Goal: Task Accomplishment & Management: Use online tool/utility

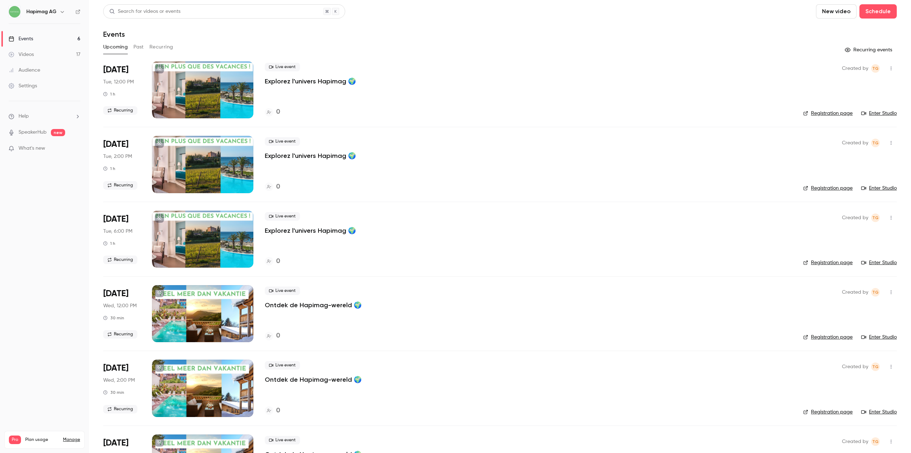
click at [139, 46] on button "Past" at bounding box center [139, 46] width 10 height 11
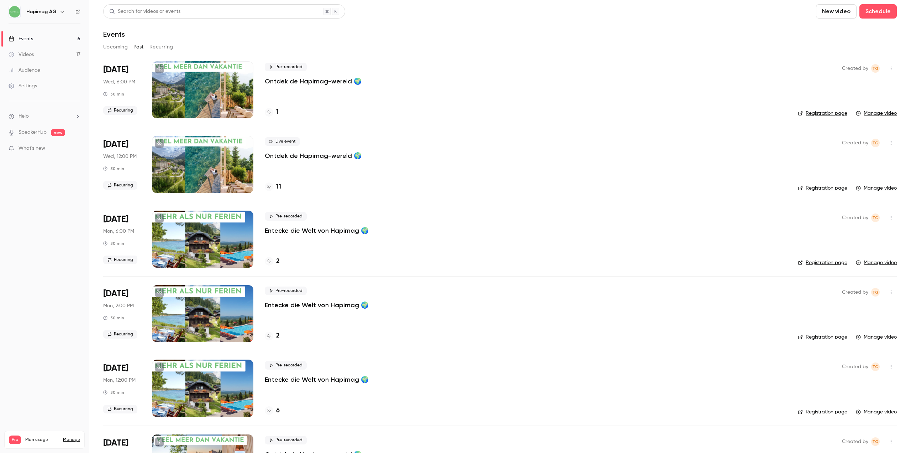
click at [213, 177] on div at bounding box center [202, 164] width 101 height 57
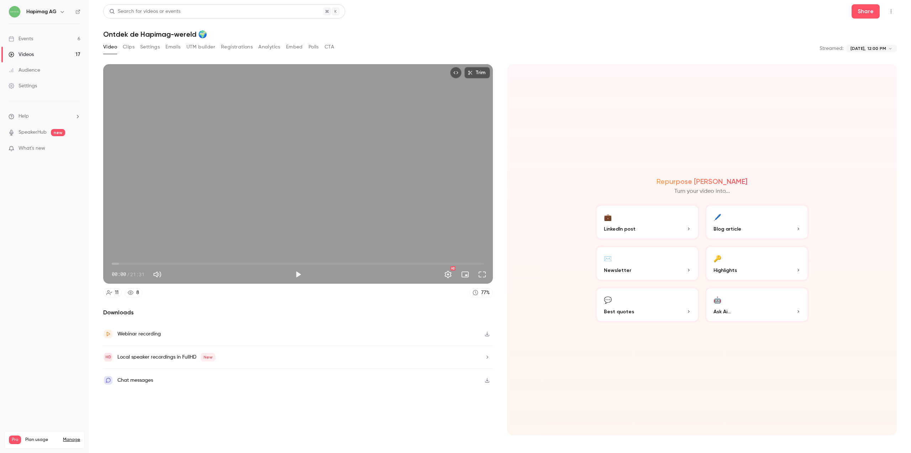
click at [119, 52] on div "Video Clips Settings Emails UTM builder Registrations Analytics Embed Polls CTA" at bounding box center [218, 46] width 231 height 11
click at [130, 47] on button "Clips" at bounding box center [129, 46] width 12 height 11
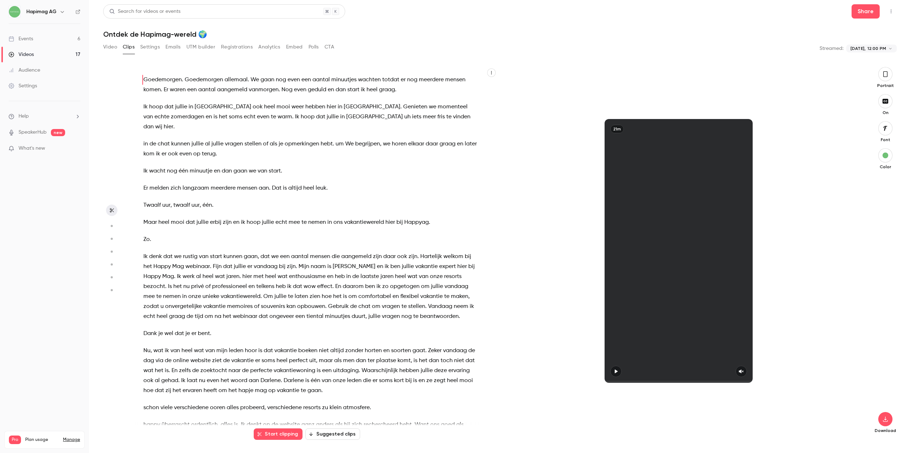
click at [162, 47] on div "Video Clips Settings Emails UTM builder Registrations Analytics Embed Polls CTA" at bounding box center [218, 46] width 231 height 11
click at [155, 47] on button "Settings" at bounding box center [150, 46] width 20 height 11
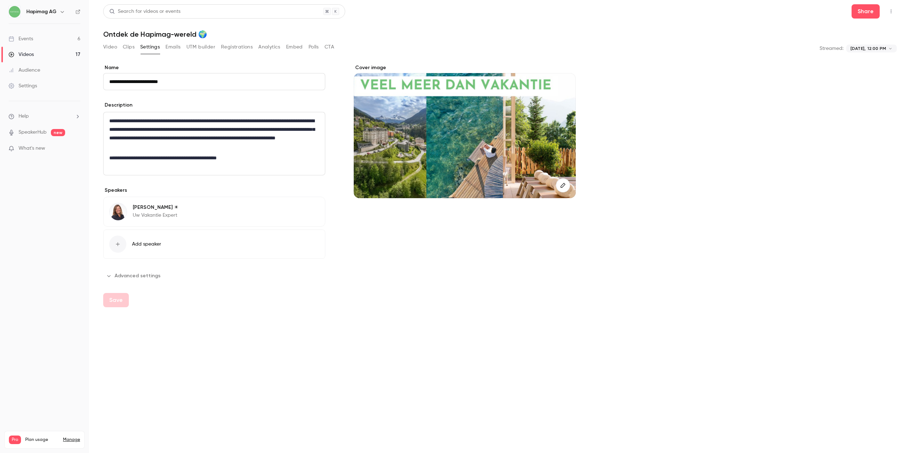
click at [213, 40] on div "**********" at bounding box center [500, 226] width 794 height 444
click at [181, 48] on button "Emails" at bounding box center [173, 46] width 15 height 11
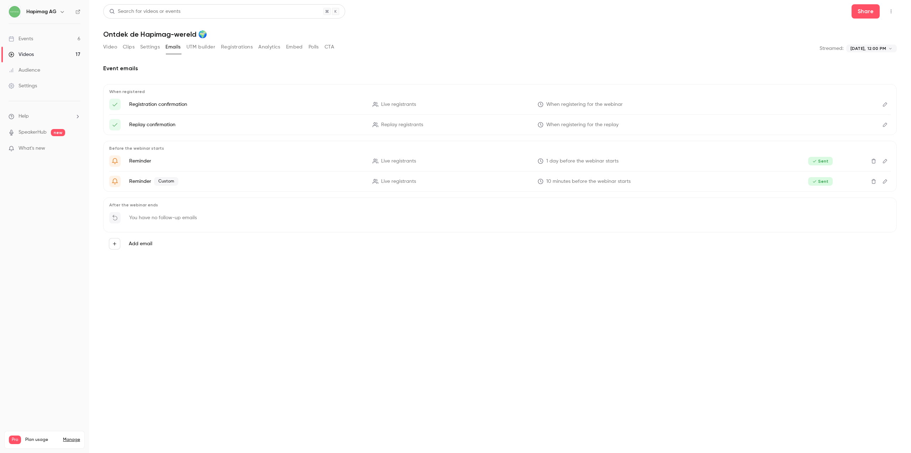
click at [197, 50] on button "UTM builder" at bounding box center [201, 46] width 29 height 11
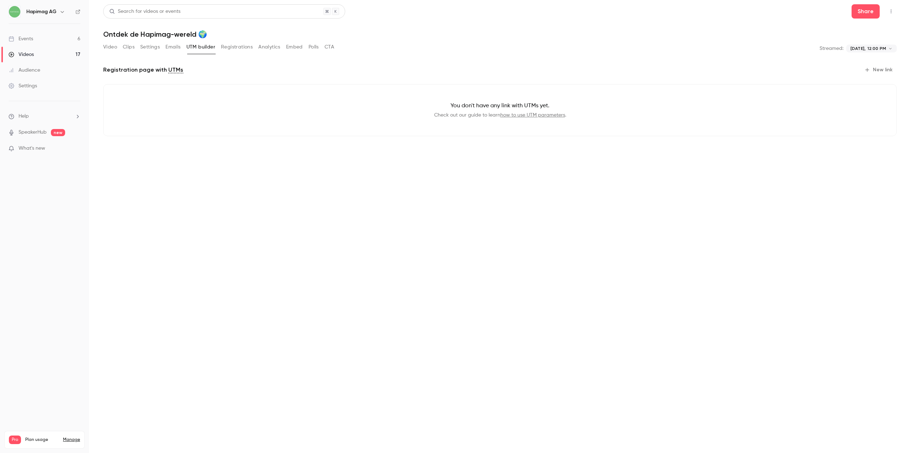
click at [313, 131] on div "You don't have any link with UTMs yet. Check out our guide to learn how to use …" at bounding box center [500, 110] width 794 height 52
